Goal: Book appointment/travel/reservation

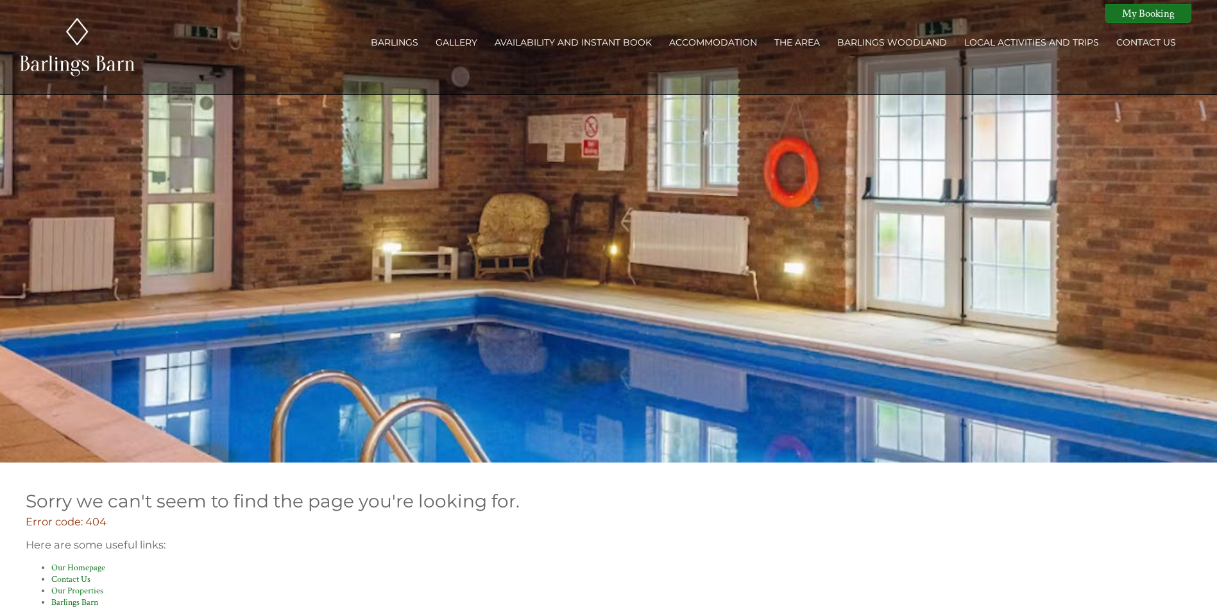
scroll to position [232, 0]
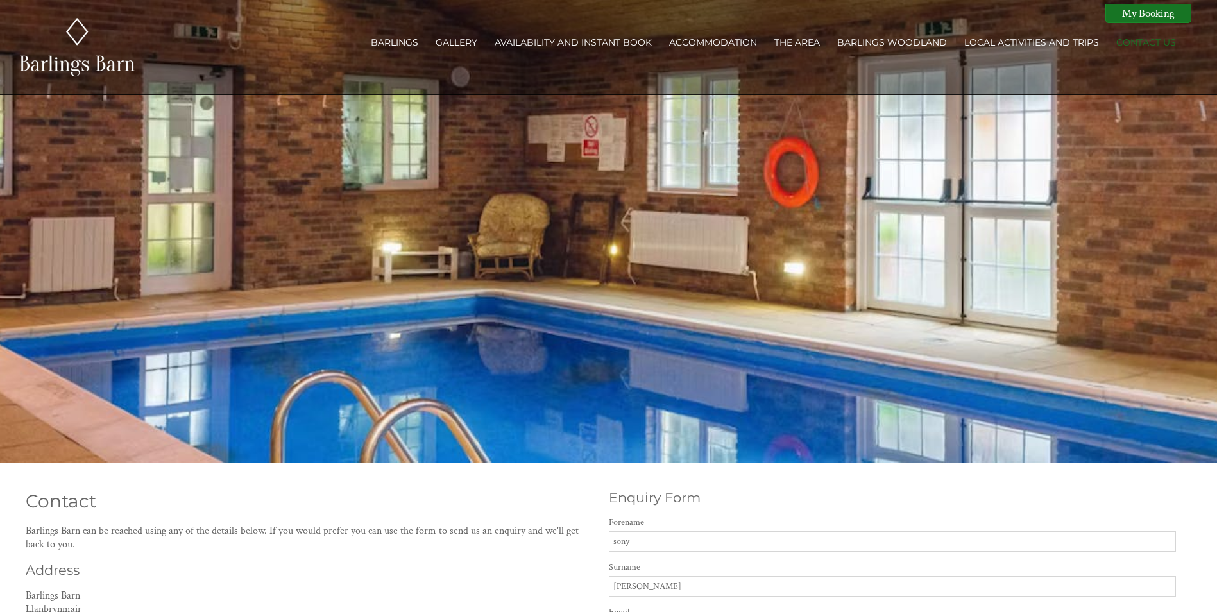
scroll to position [359, 0]
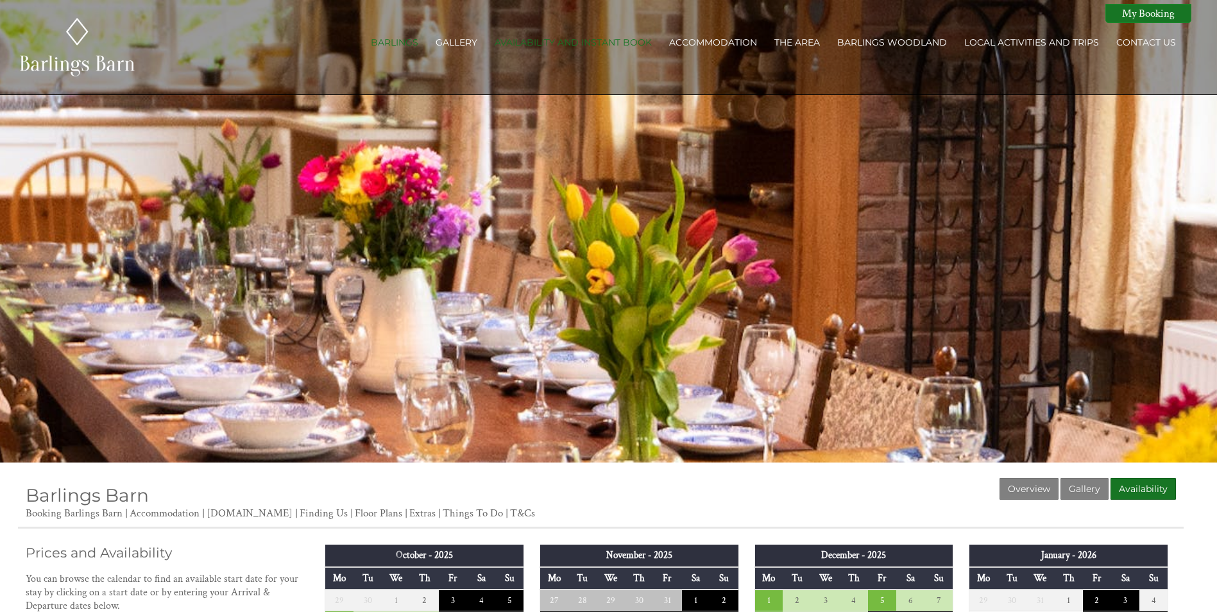
scroll to position [1197, 0]
